Goal: Transaction & Acquisition: Download file/media

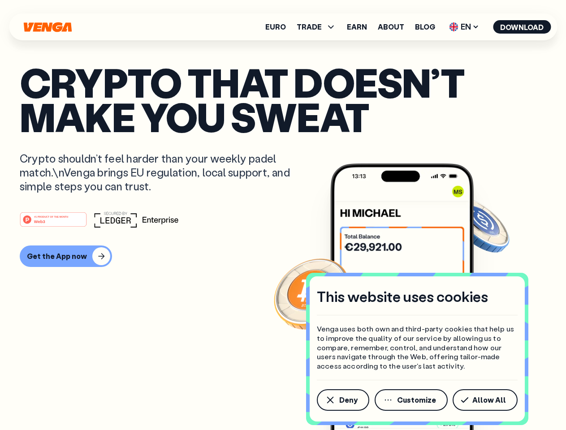
click at [283, 215] on div "#1 PRODUCT OF THE MONTH Web3" at bounding box center [283, 219] width 526 height 16
click at [342, 400] on span "Deny" at bounding box center [348, 399] width 18 height 7
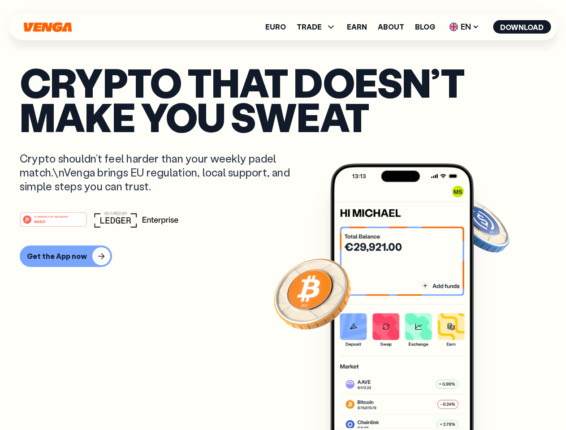
click at [412, 400] on img at bounding box center [401, 314] width 143 height 300
click at [487, 400] on article "Crypto that doesn’t make you sweat Crypto shouldn’t feel harder than your weekl…" at bounding box center [283, 233] width 526 height 336
click at [319, 27] on span "TRADE" at bounding box center [309, 26] width 25 height 7
click at [464, 27] on span "EN" at bounding box center [464, 27] width 36 height 14
click at [522, 27] on button "Download" at bounding box center [522, 26] width 58 height 13
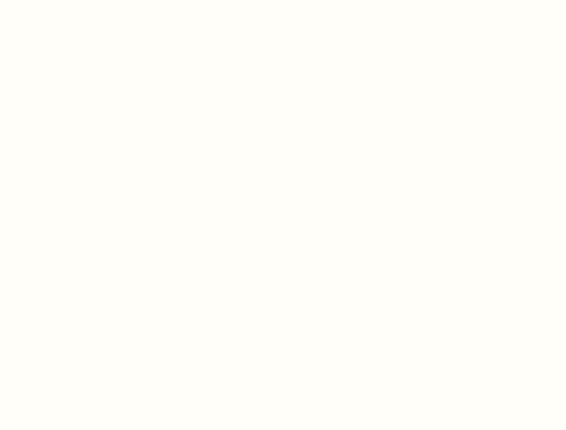
click at [283, 0] on html "This website uses cookies Venga uses both own and third-party cookies that help…" at bounding box center [283, 0] width 566 height 0
click at [65, 0] on html "This website uses cookies Venga uses both own and third-party cookies that help…" at bounding box center [283, 0] width 566 height 0
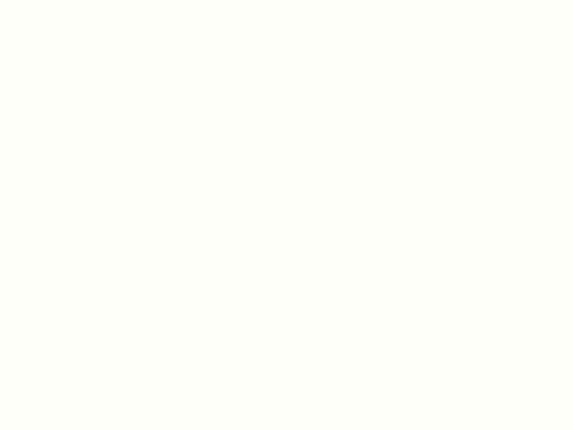
click at [55, 0] on html "This website uses cookies Venga uses both own and third-party cookies that help…" at bounding box center [286, 0] width 573 height 0
